Goal: Transaction & Acquisition: Purchase product/service

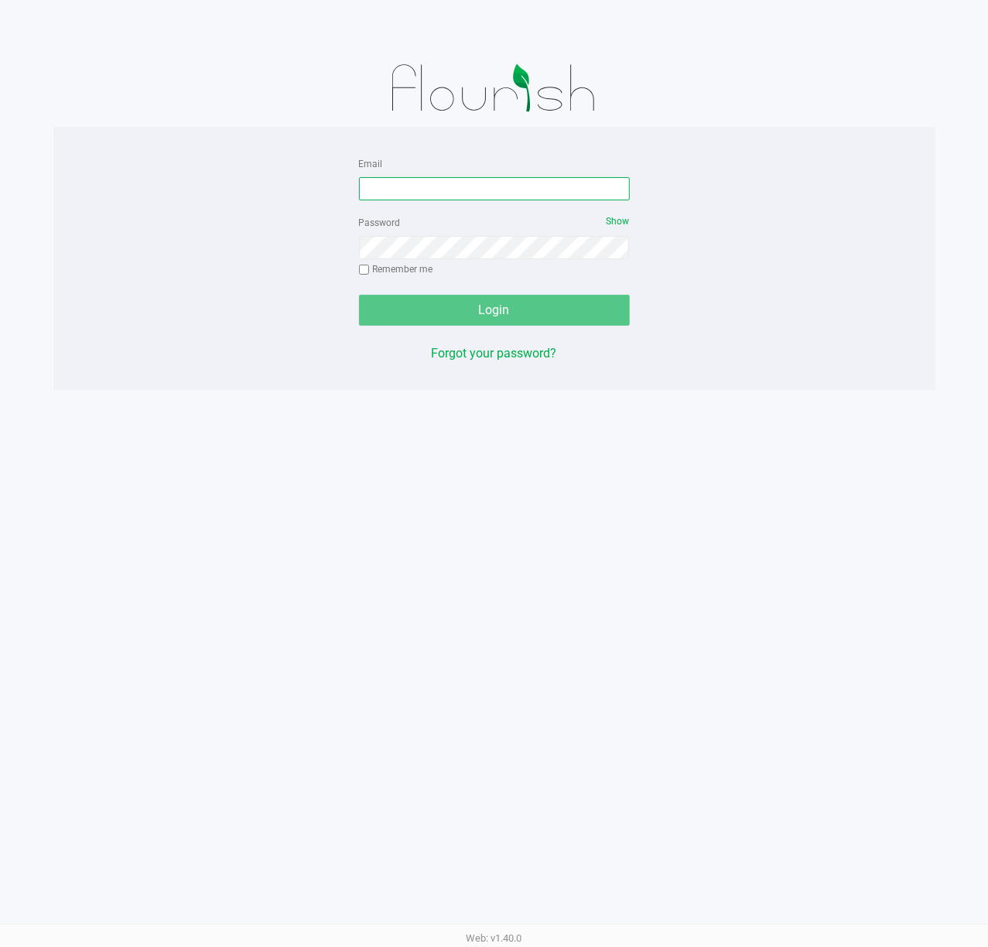
drag, startPoint x: 480, startPoint y: 178, endPoint x: 506, endPoint y: 162, distance: 30.3
click at [480, 178] on input "Email" at bounding box center [494, 188] width 271 height 23
type input "[EMAIL_ADDRESS][DOMAIN_NAME]"
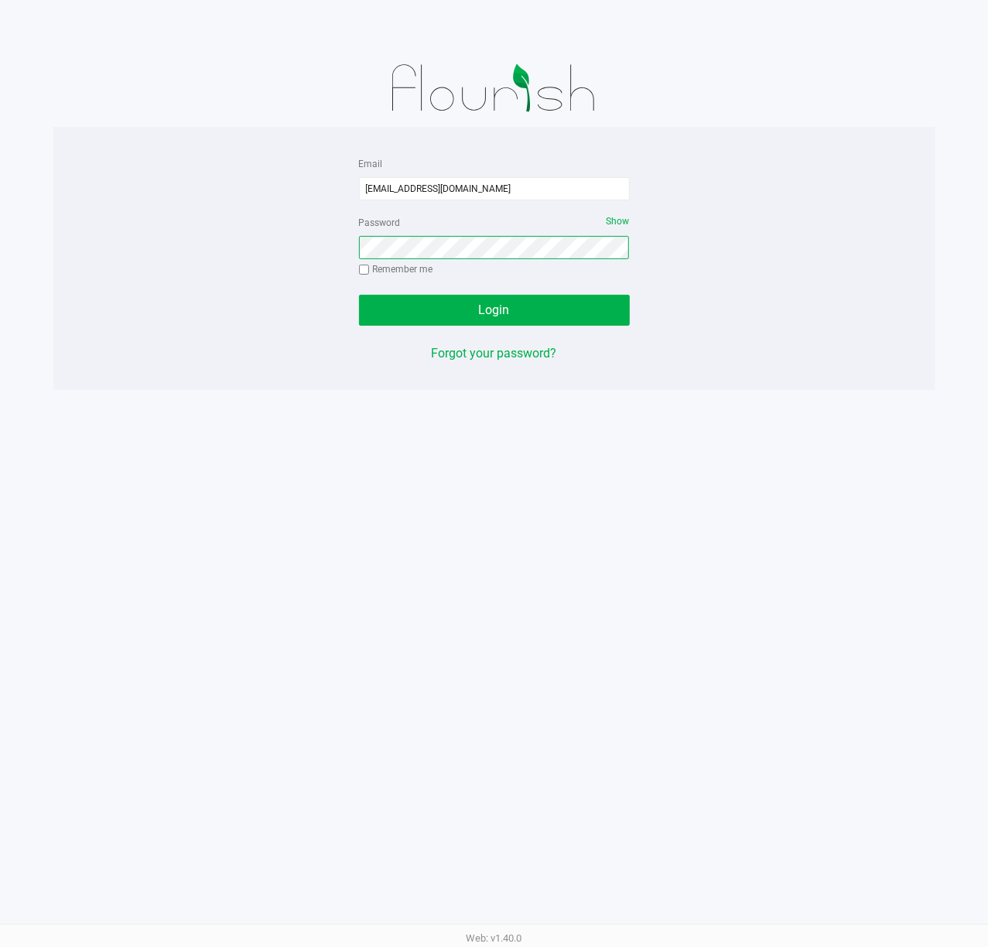
click at [359, 295] on button "Login" at bounding box center [494, 310] width 271 height 31
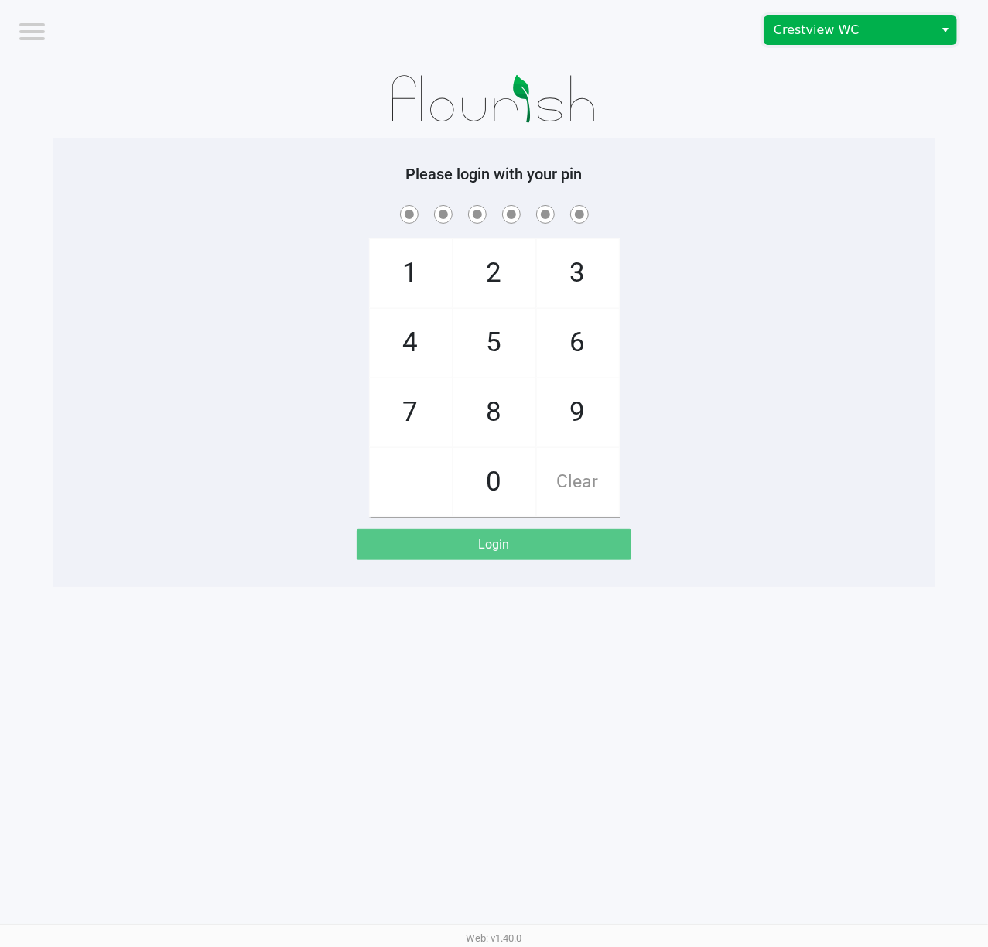
click at [868, 34] on span "Crestview WC" at bounding box center [849, 30] width 151 height 19
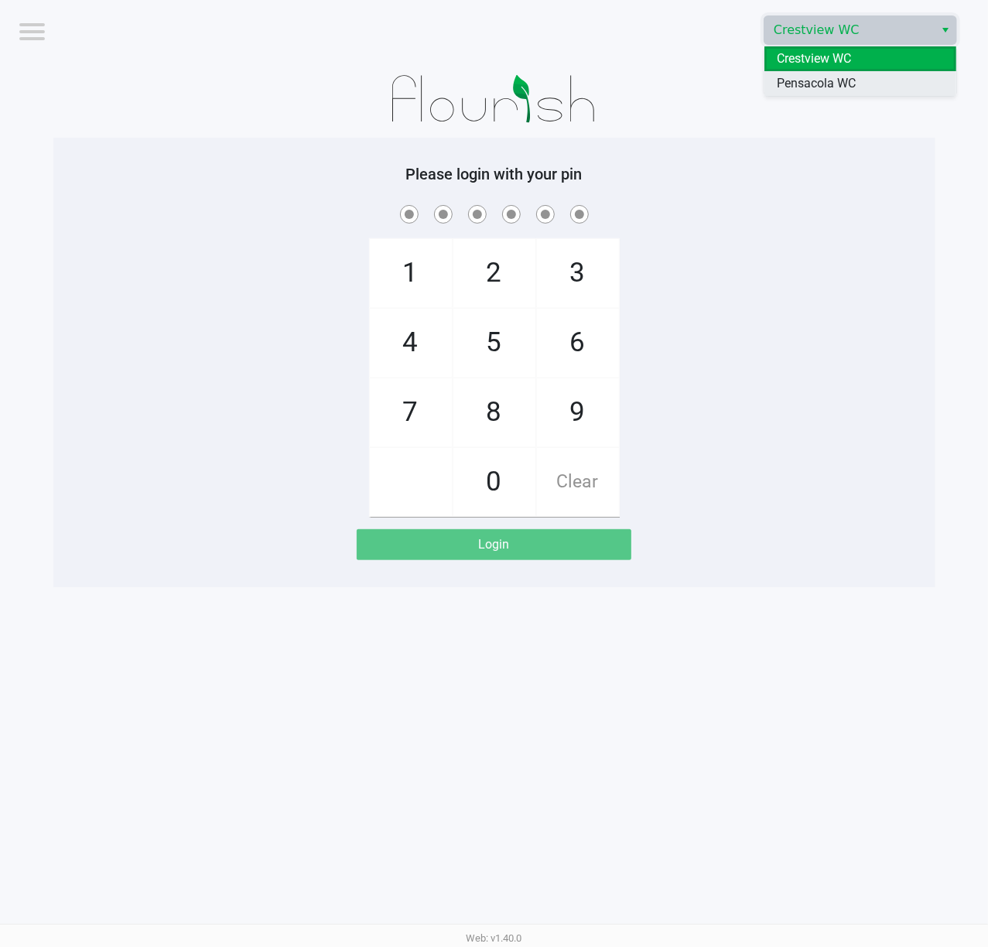
click at [845, 78] on span "Pensacola WC" at bounding box center [816, 83] width 79 height 19
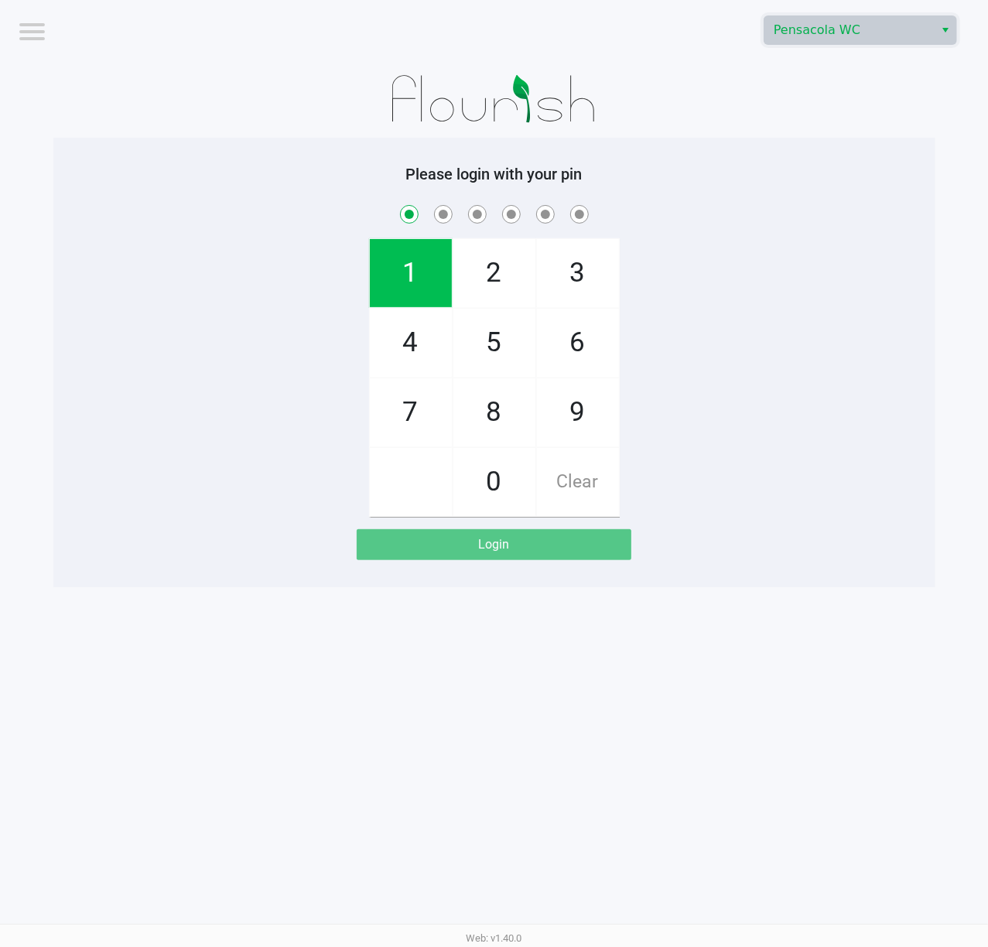
checkbox input "true"
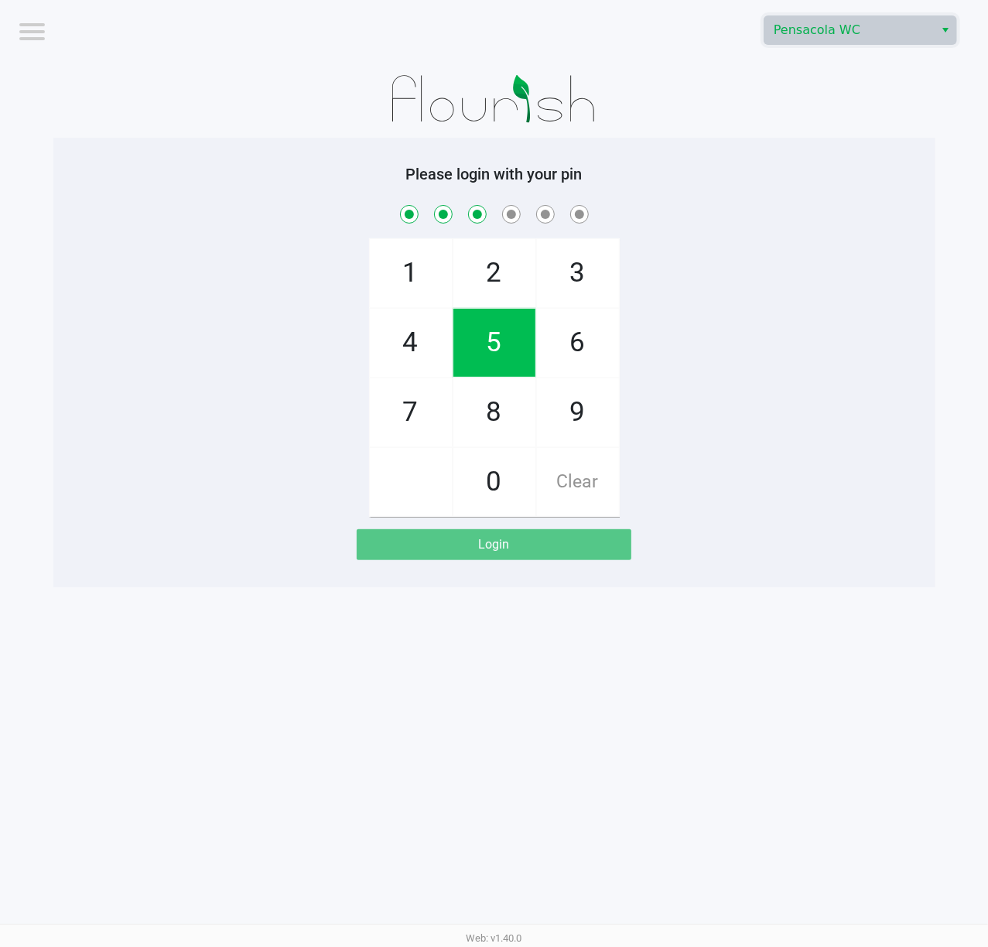
checkbox input "true"
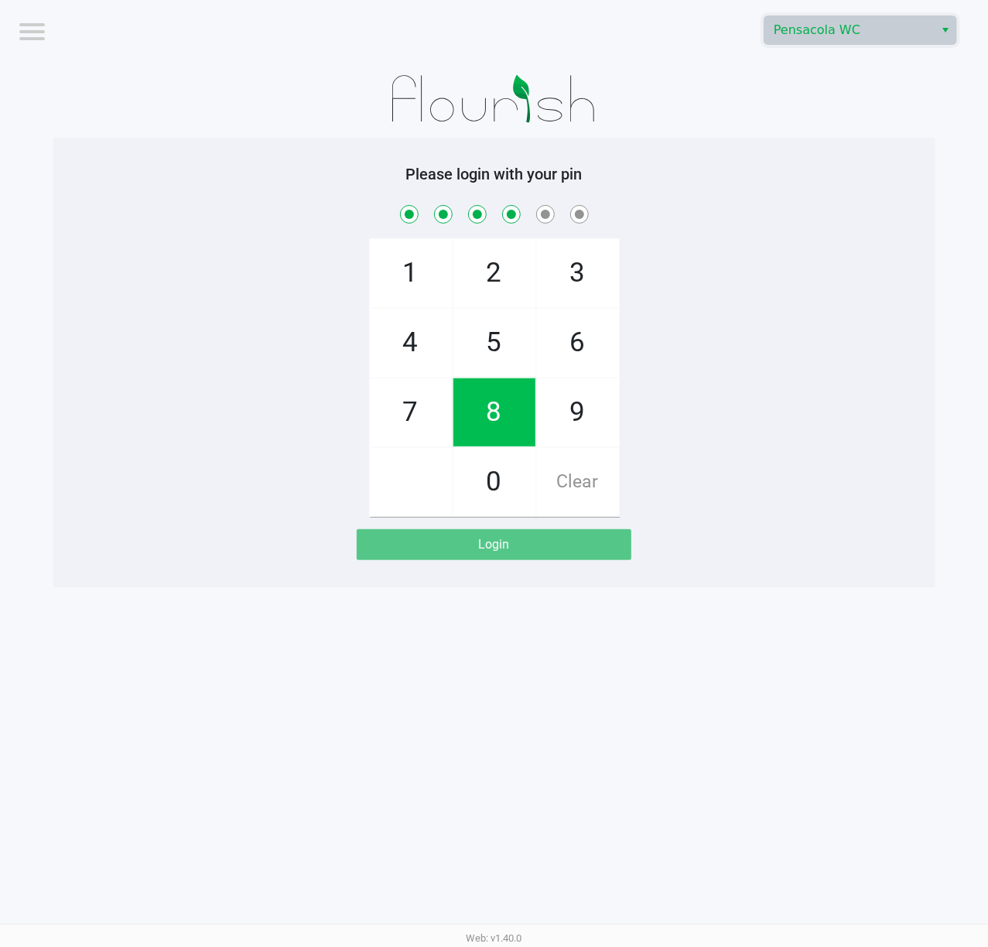
checkbox input "true"
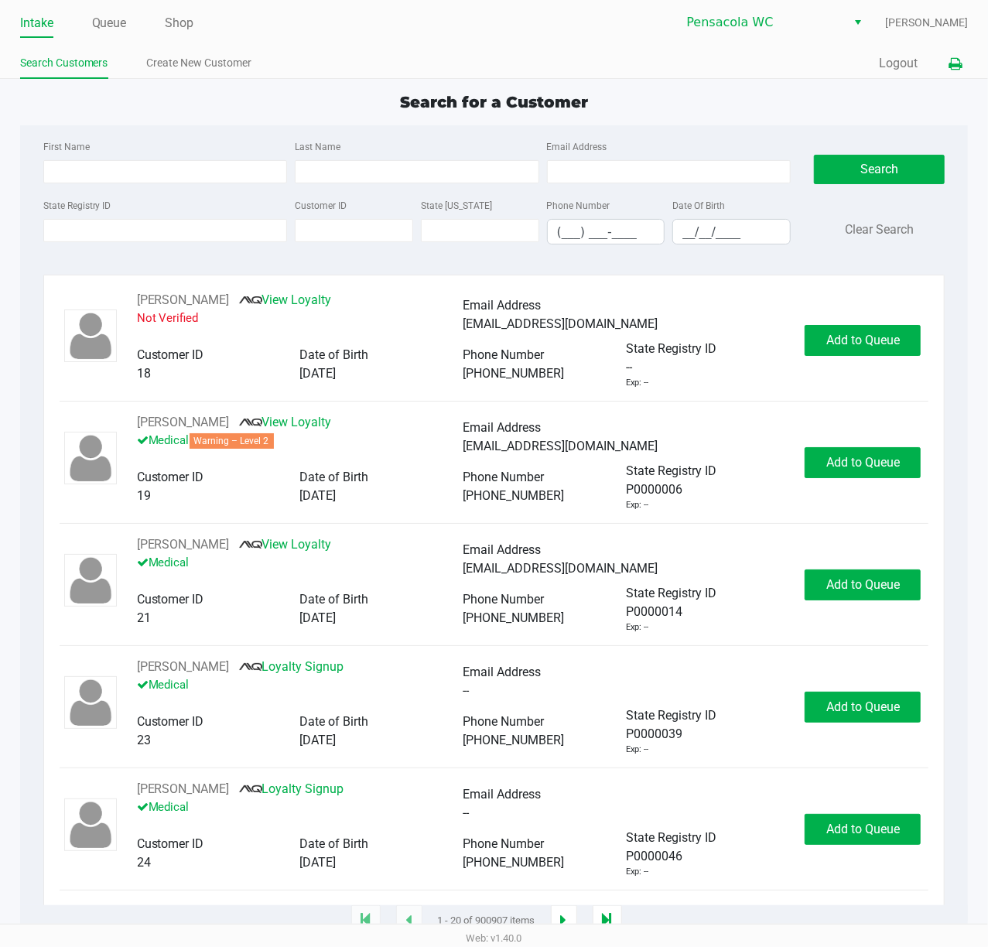
click at [962, 57] on button at bounding box center [955, 64] width 26 height 29
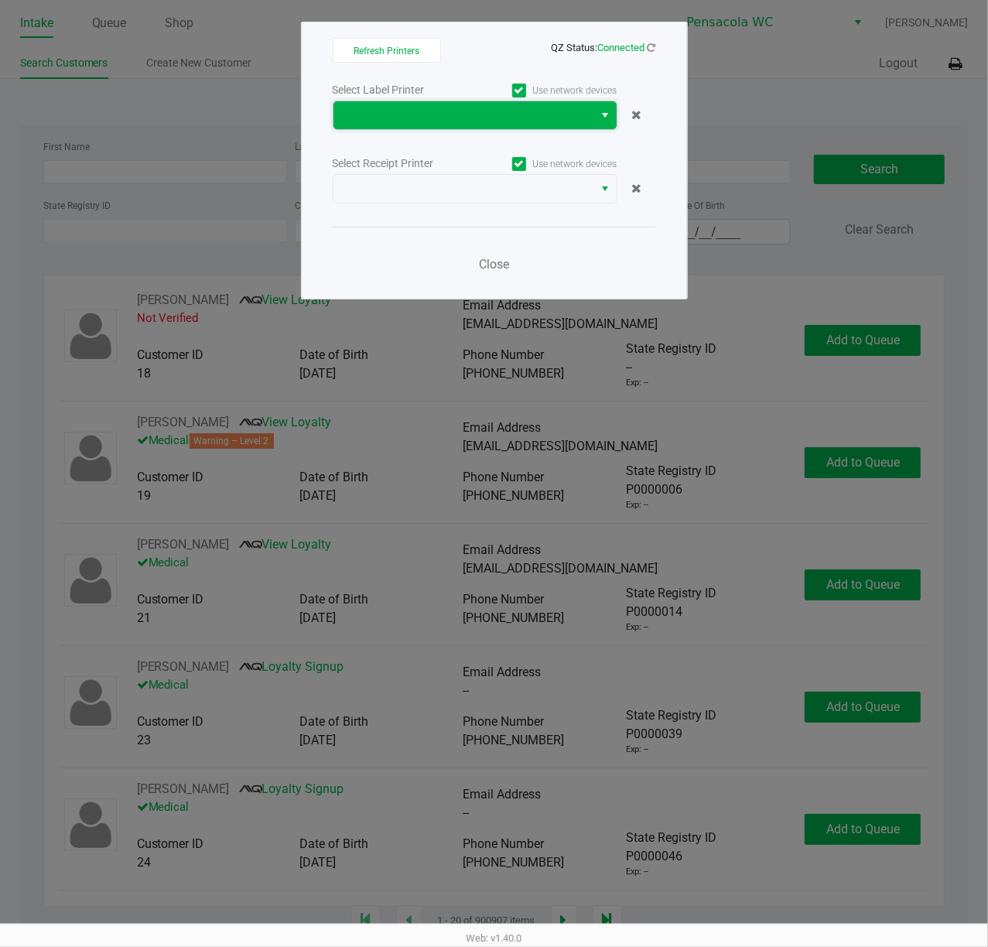
click at [427, 106] on span at bounding box center [464, 115] width 242 height 19
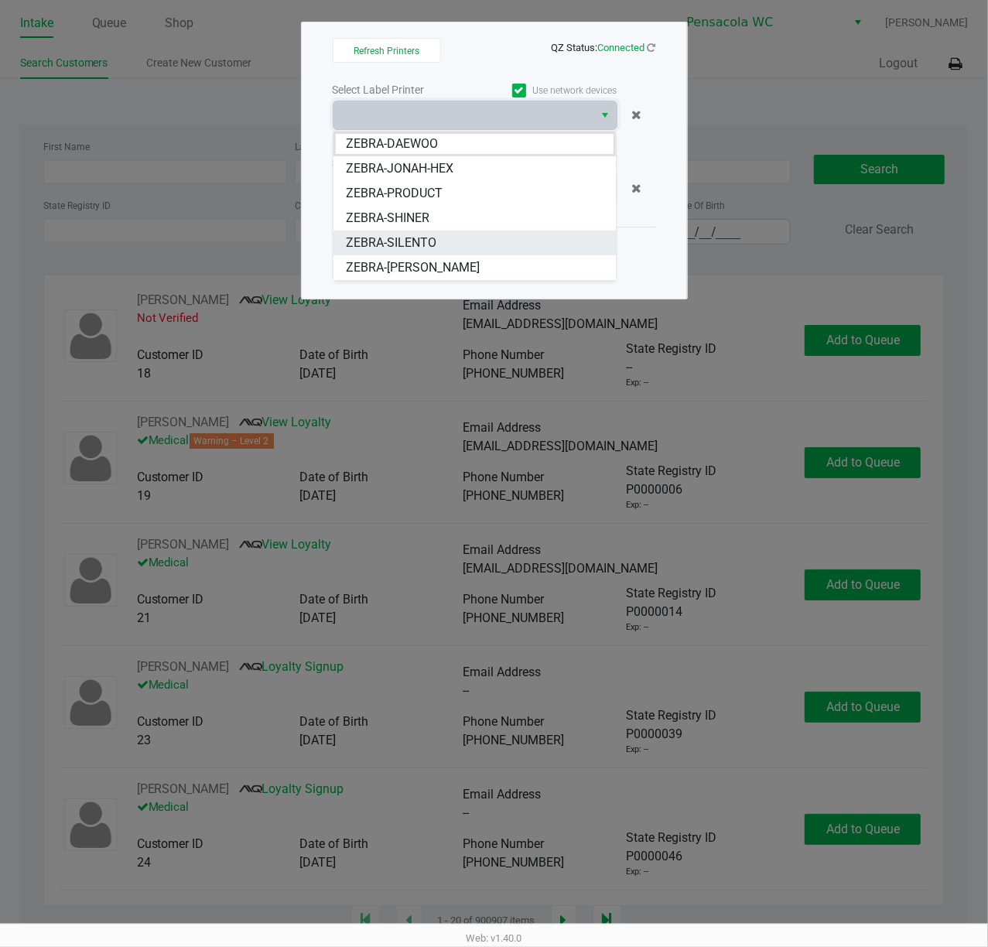
click at [409, 238] on span "ZEBRA-SILENTO" at bounding box center [391, 243] width 91 height 19
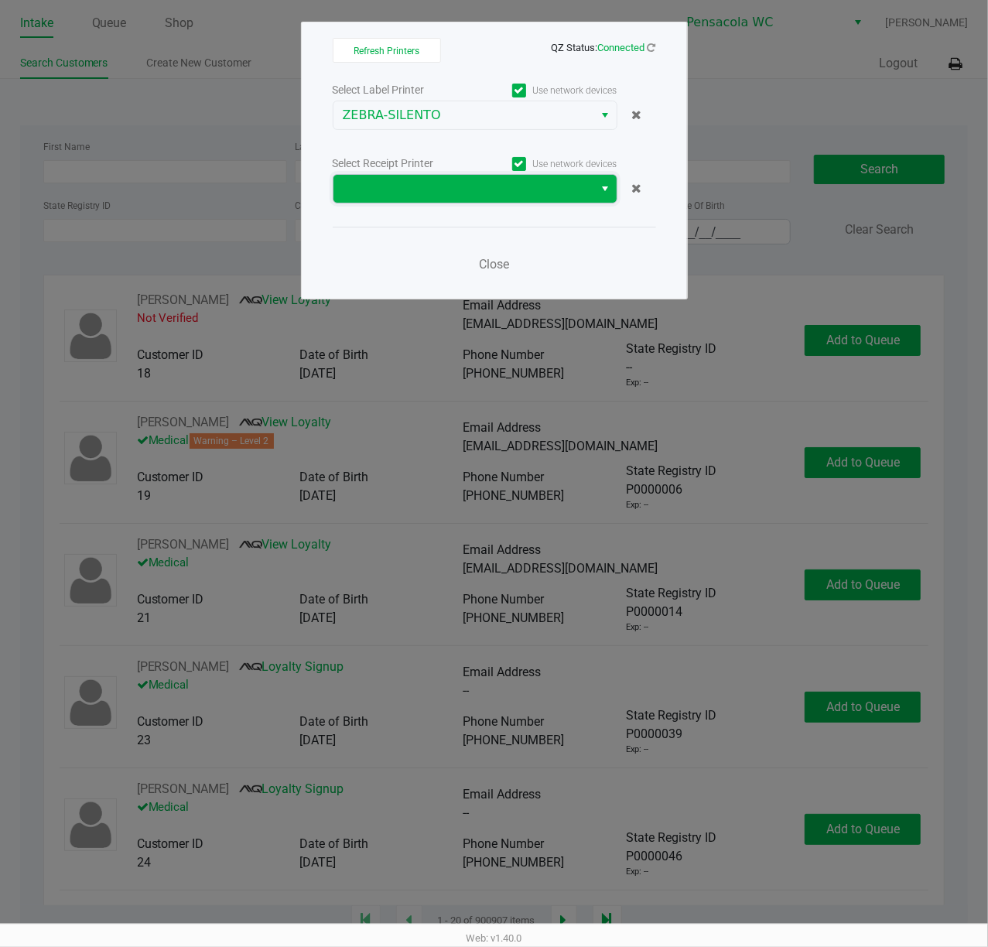
click at [422, 183] on span at bounding box center [464, 188] width 242 height 19
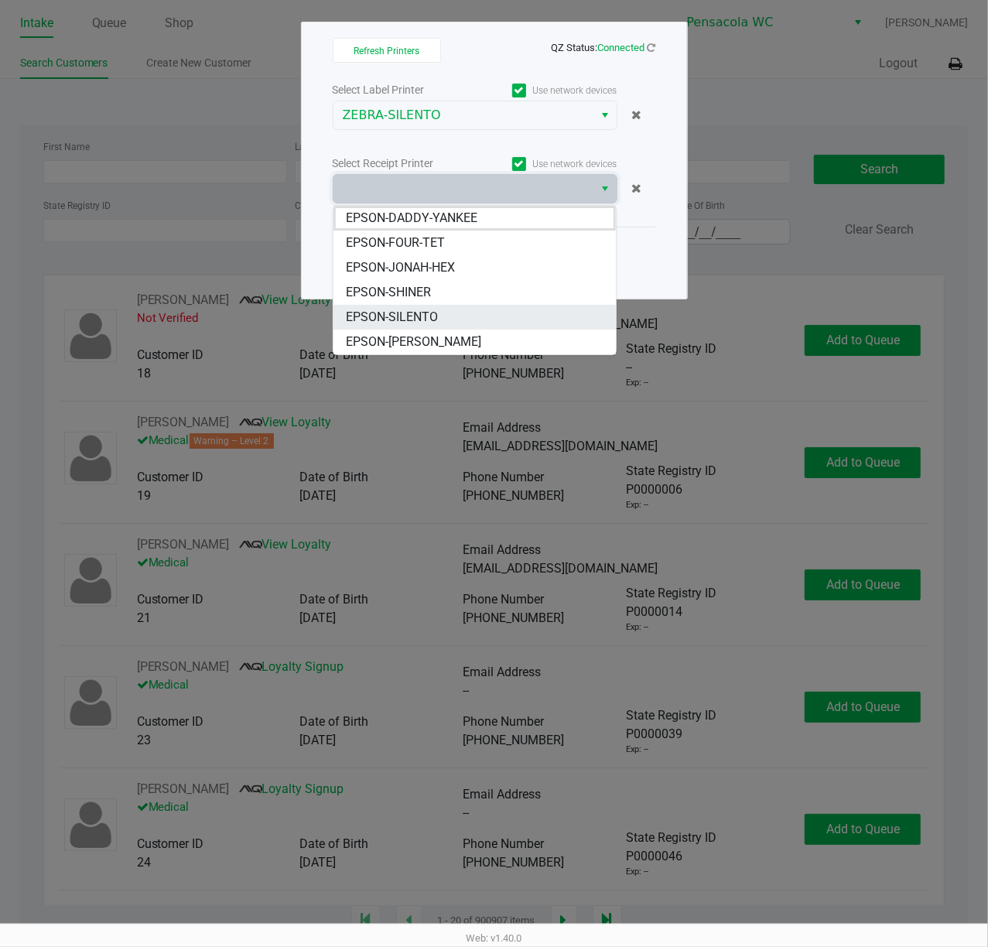
click at [409, 308] on span "EPSON-SILENTO" at bounding box center [392, 317] width 92 height 19
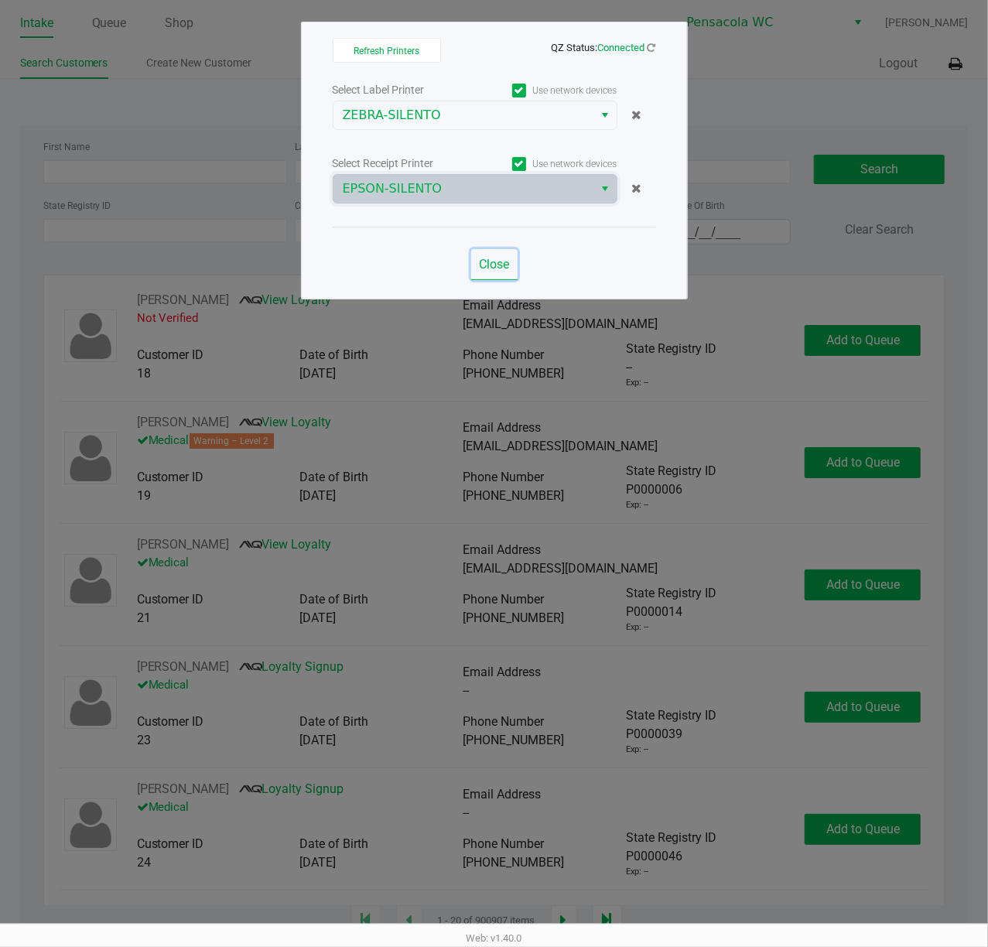
drag, startPoint x: 483, startPoint y: 266, endPoint x: 425, endPoint y: 232, distance: 67.3
click at [483, 264] on span "Close" at bounding box center [494, 264] width 30 height 15
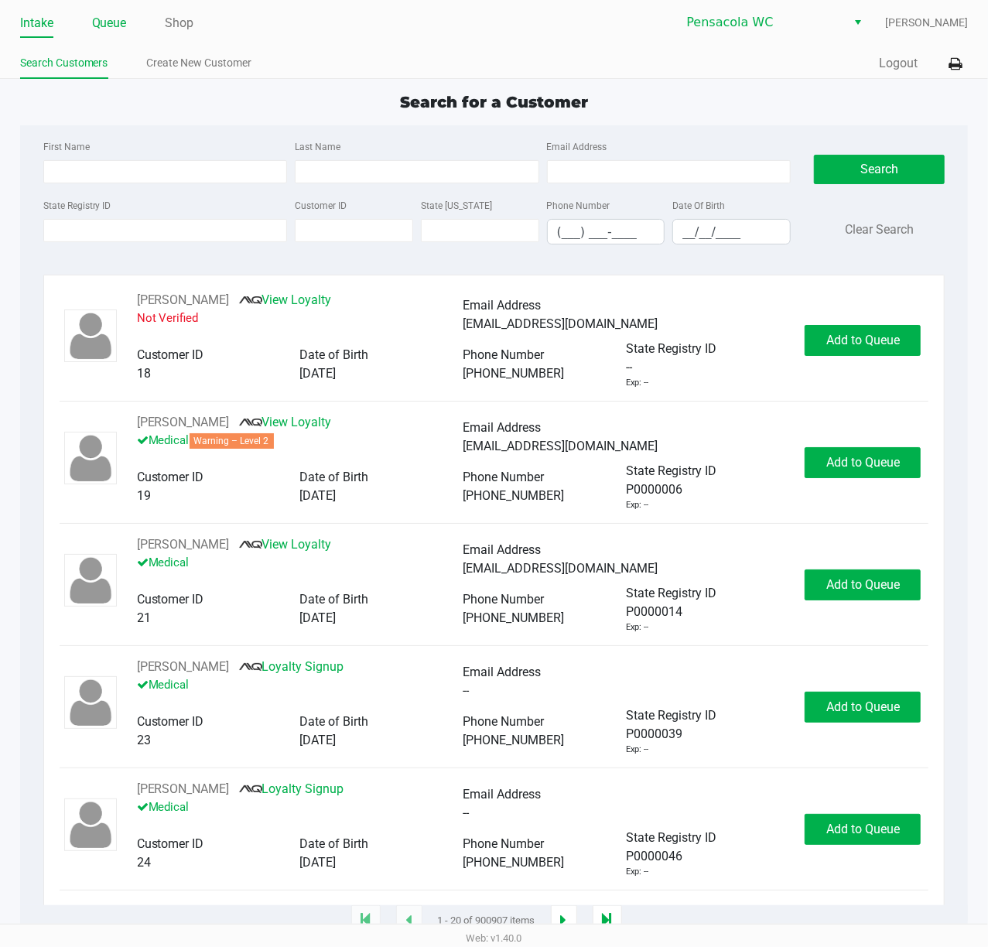
click at [125, 26] on link "Queue" at bounding box center [109, 23] width 35 height 22
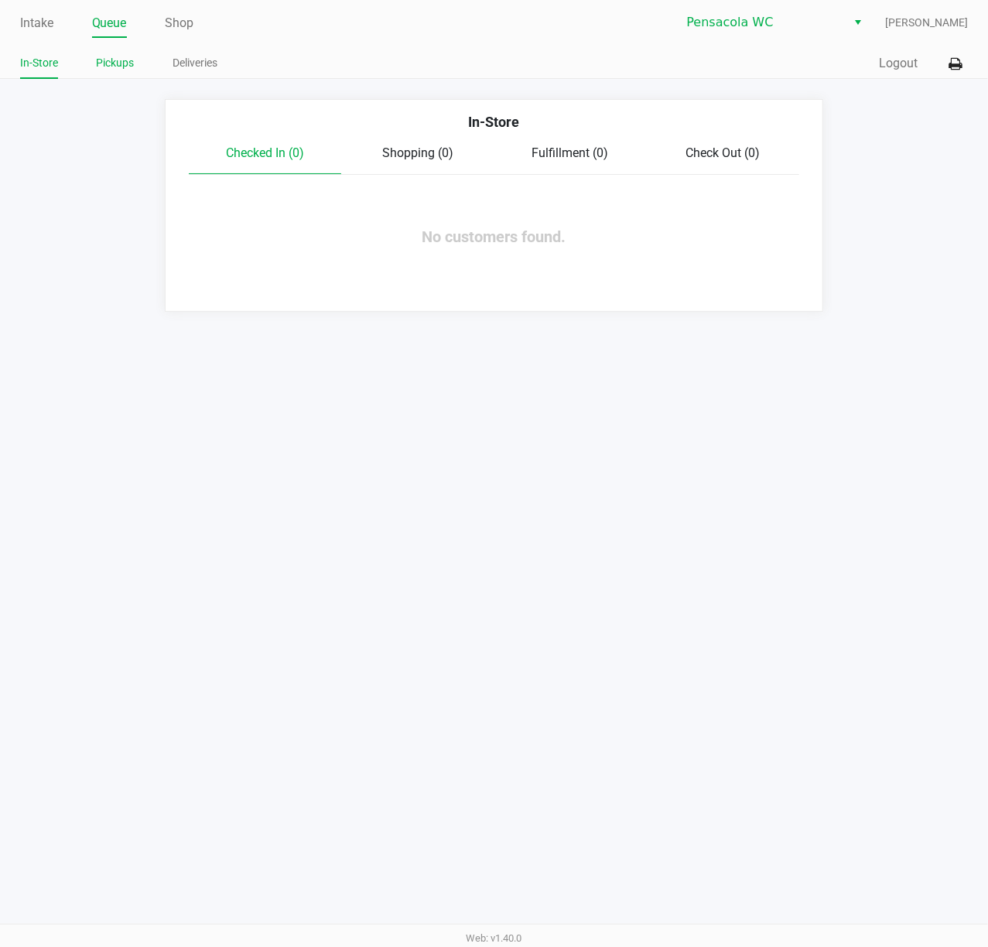
click at [125, 69] on link "Pickups" at bounding box center [116, 62] width 38 height 19
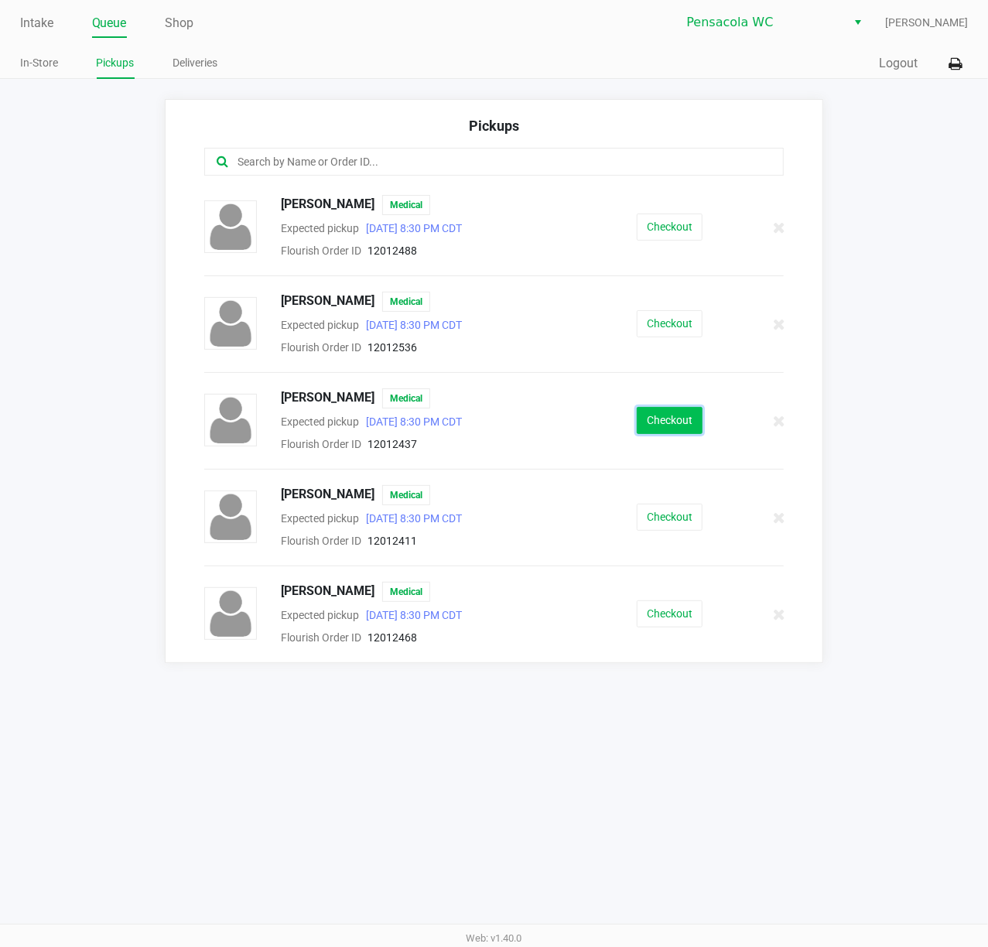
click at [685, 418] on button "Checkout" at bounding box center [670, 420] width 66 height 27
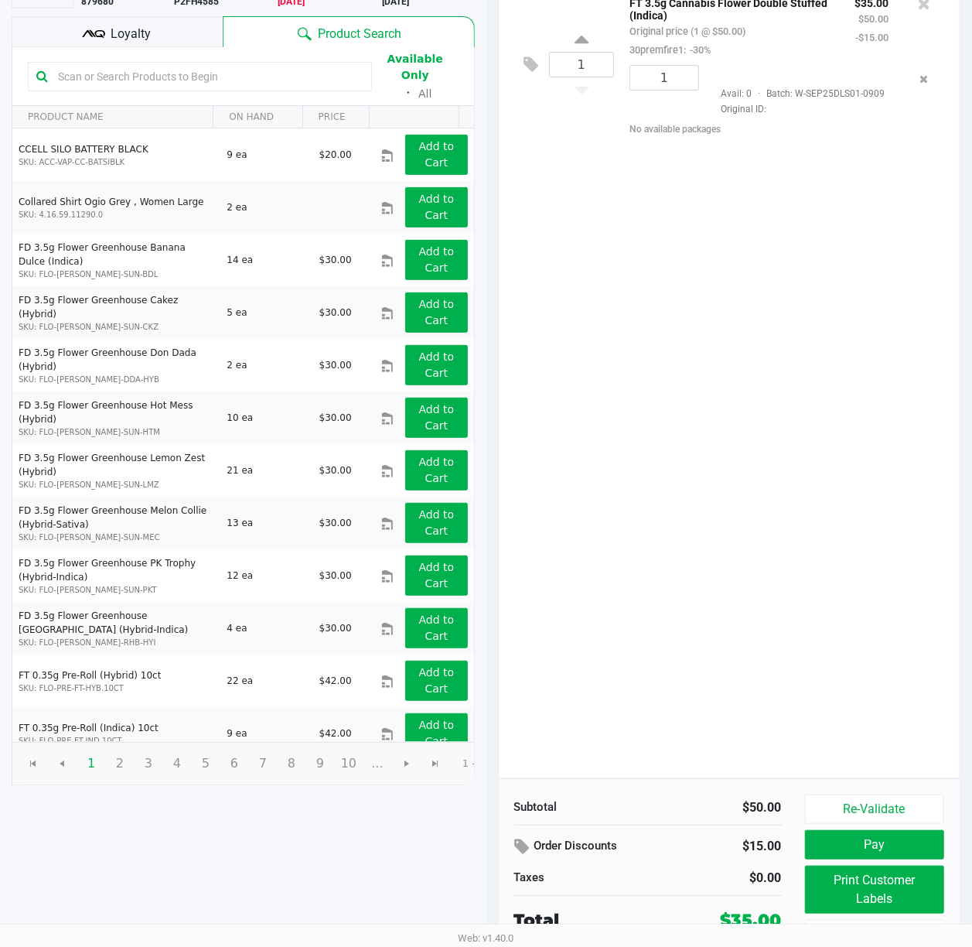
scroll to position [179, 0]
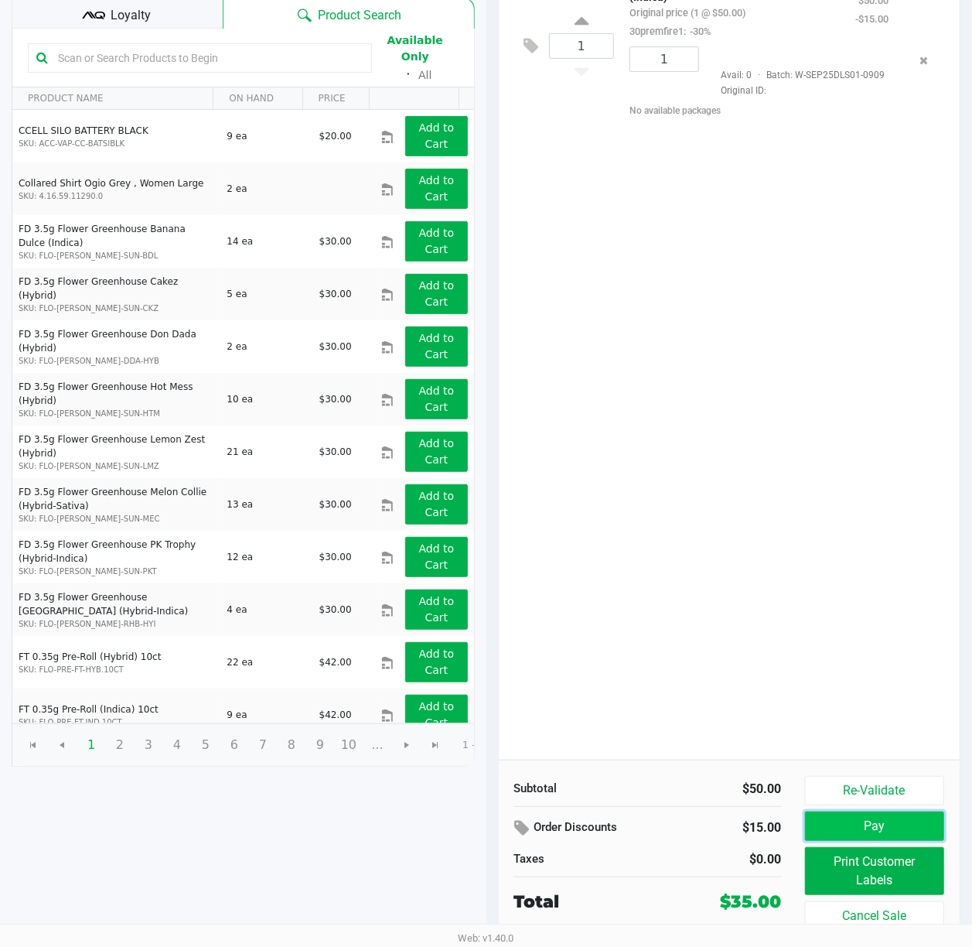
click at [879, 833] on button "Pay" at bounding box center [875, 825] width 140 height 29
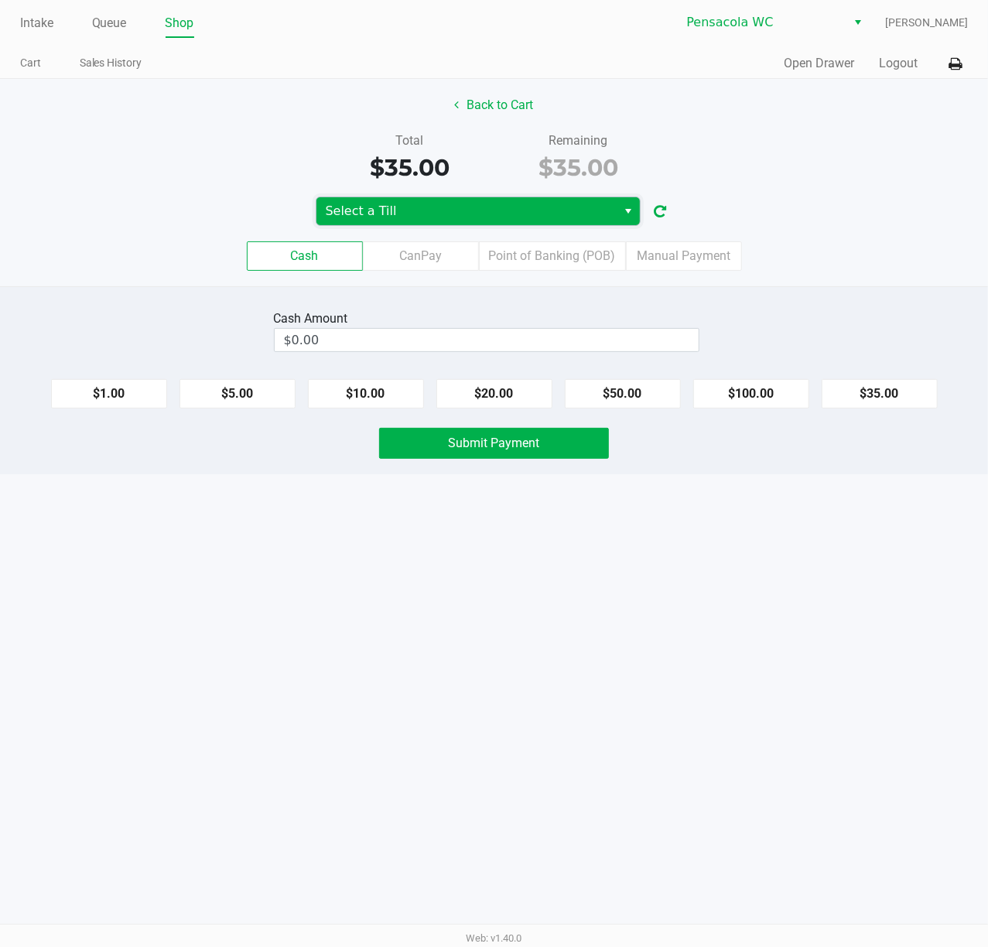
click at [505, 211] on span "Select a Till" at bounding box center [467, 211] width 282 height 19
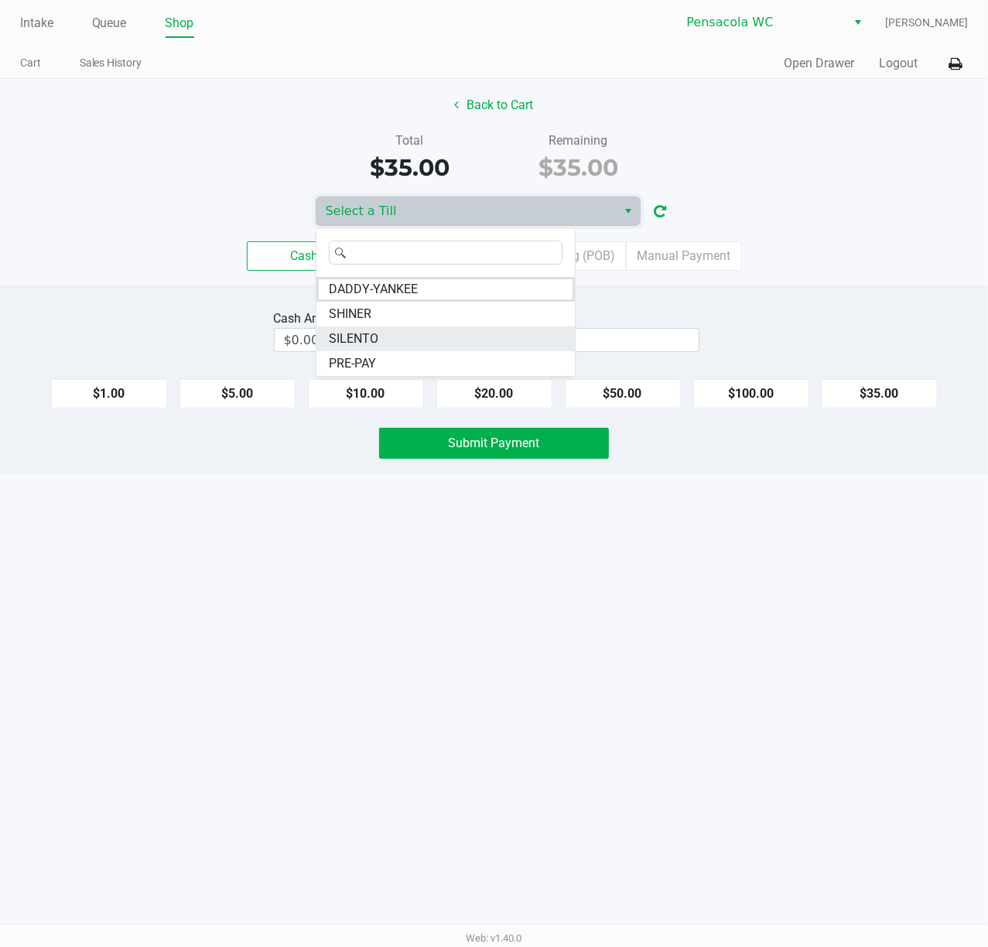
click at [399, 347] on li "SILENTO" at bounding box center [445, 338] width 258 height 25
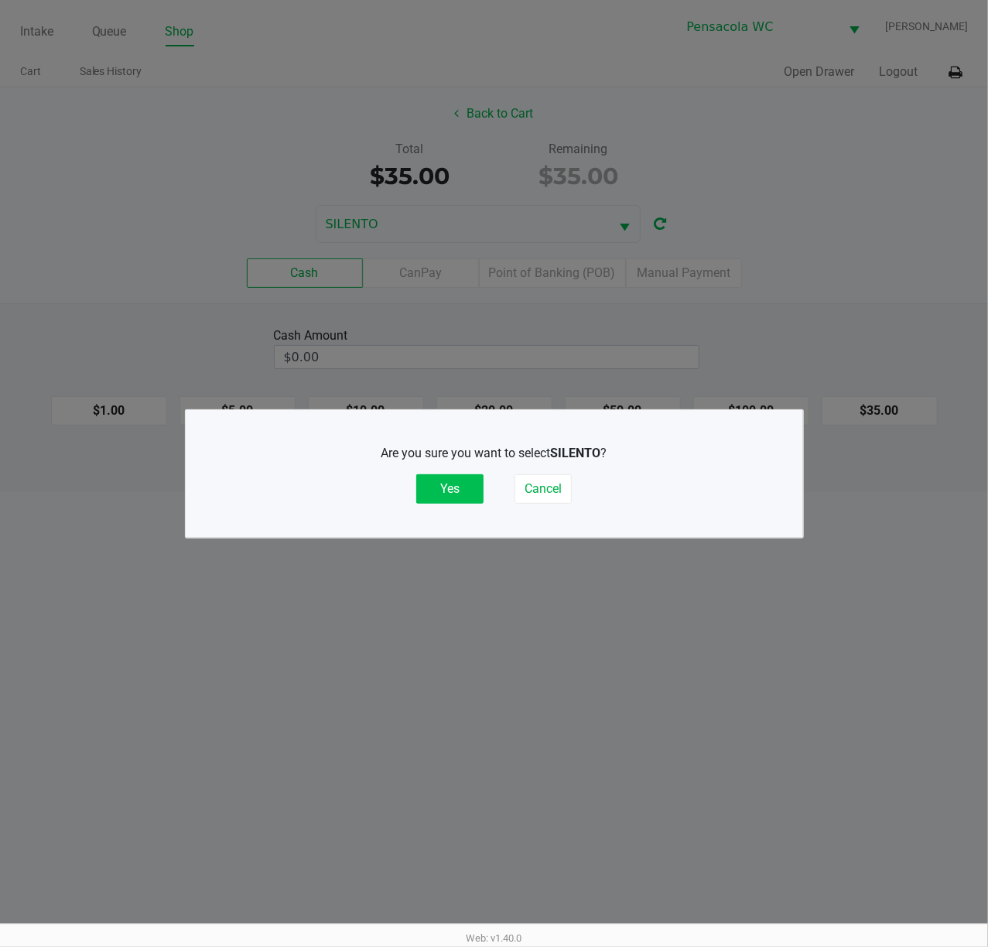
click at [455, 486] on button "Yes" at bounding box center [449, 488] width 67 height 29
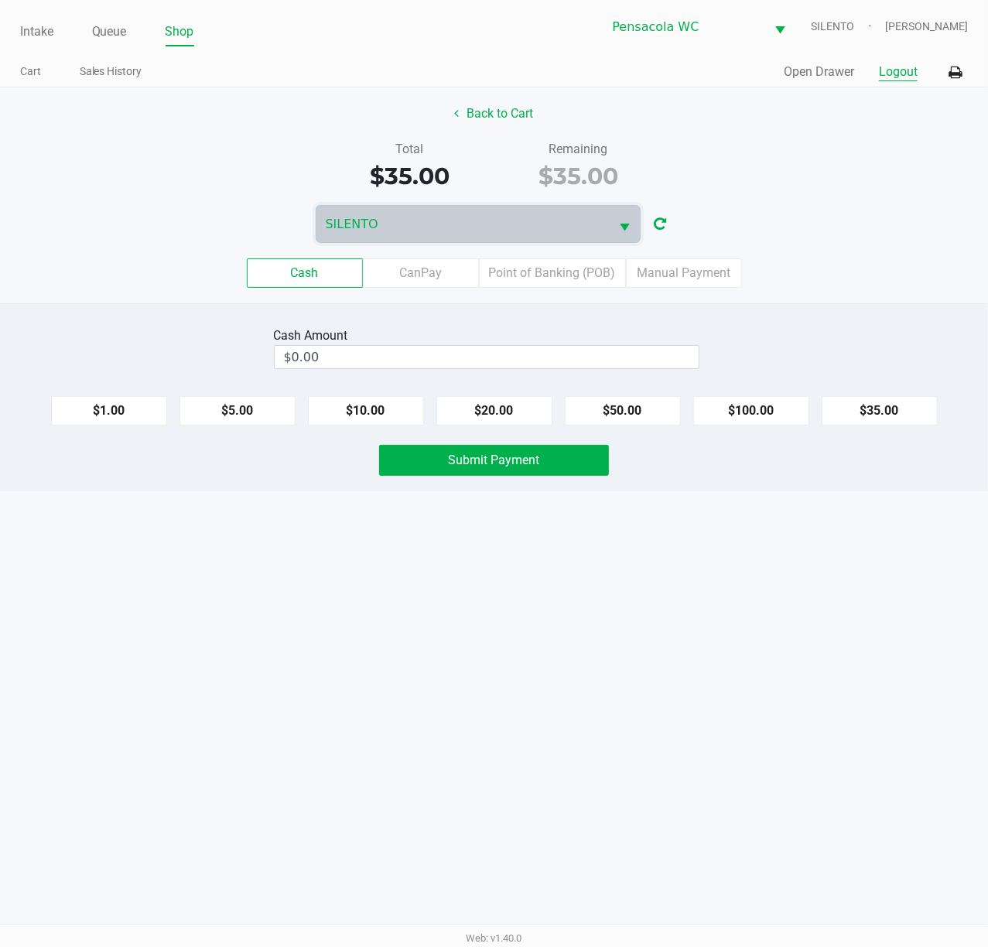
click at [882, 66] on button "Logout" at bounding box center [898, 72] width 39 height 19
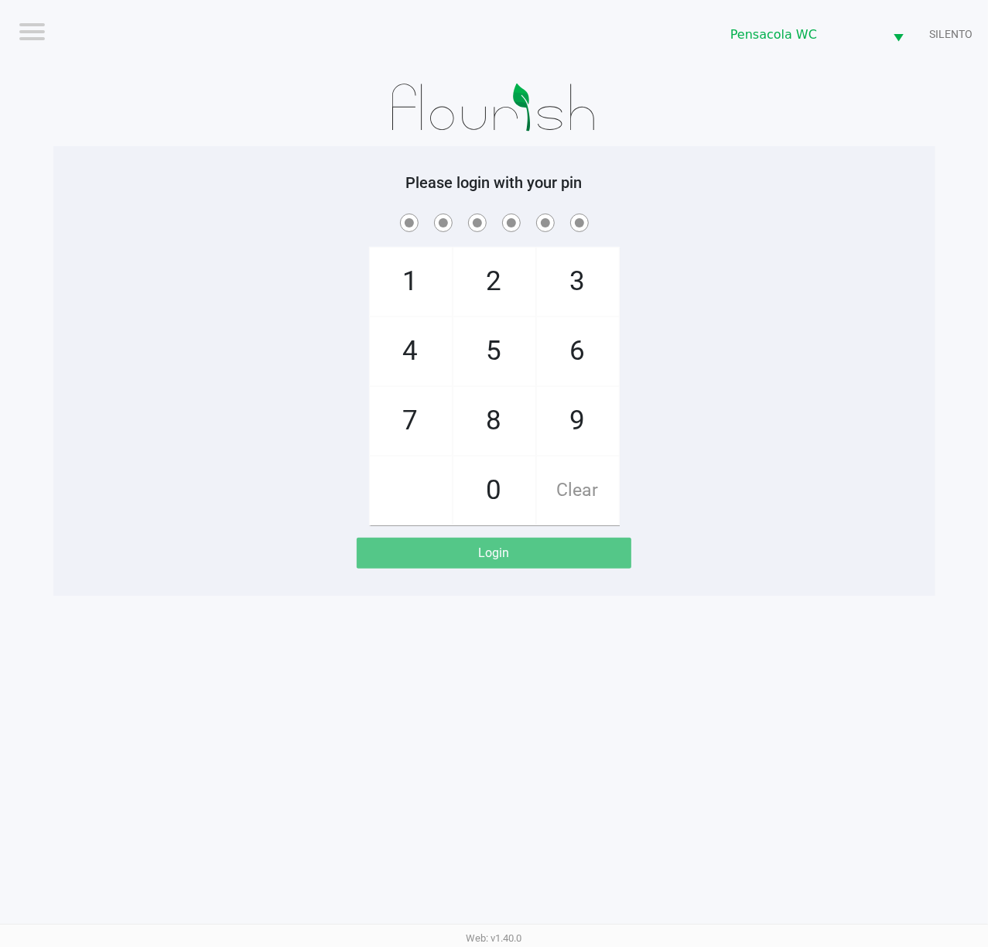
click at [796, 514] on div "1 4 7 2 5 8 0 3 6 9 Clear" at bounding box center [494, 367] width 882 height 315
checkbox input "true"
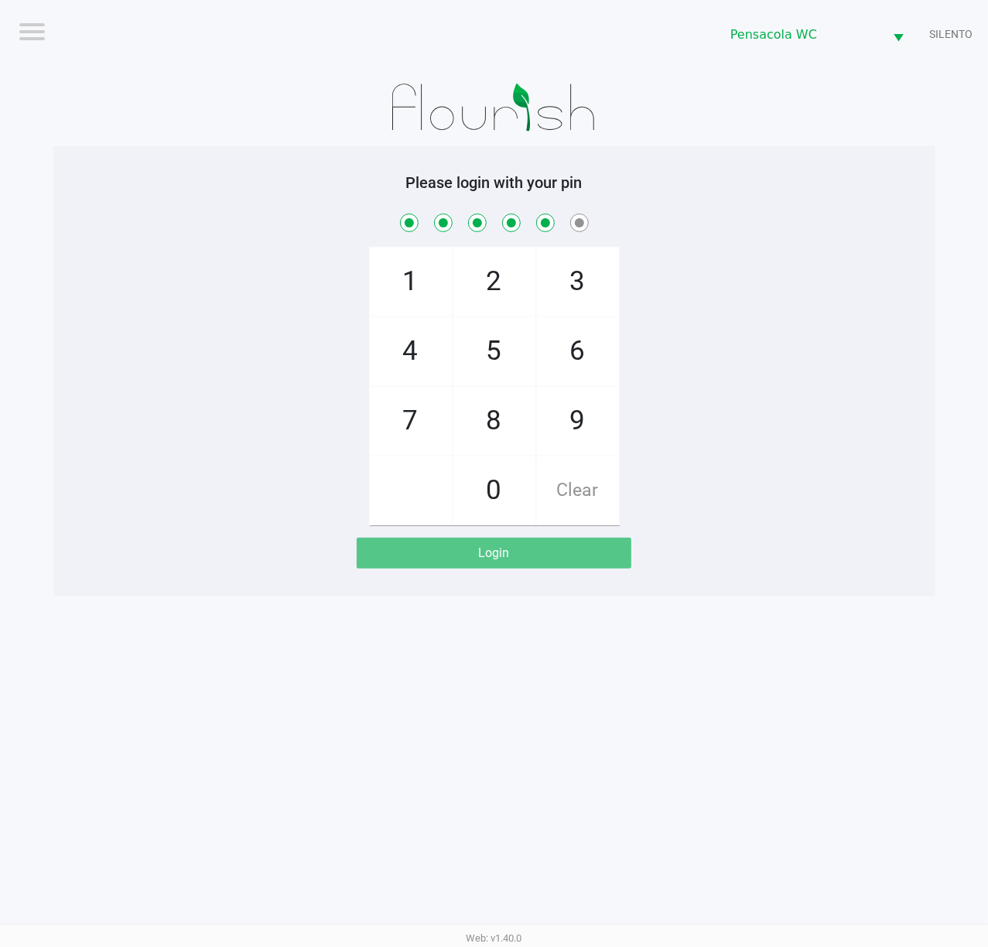
checkbox input "true"
